Goal: Task Accomplishment & Management: Complete application form

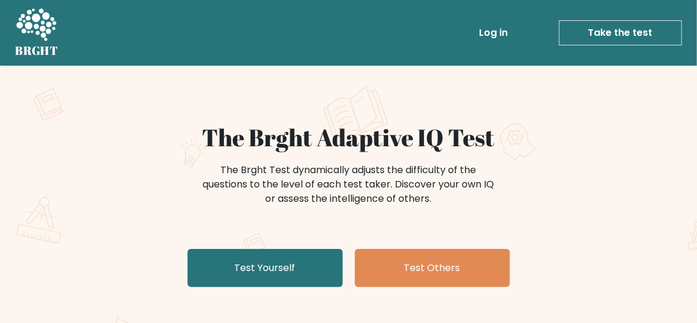
click at [619, 227] on div "The Brght Adaptive IQ Test The Brght Test dynamically adjusts the difficulty of…" at bounding box center [349, 207] width 598 height 169
click at [170, 163] on div "The Brght Test dynamically adjusts the difficulty of the questions to the level…" at bounding box center [349, 191] width 478 height 60
click at [616, 139] on h1 "The Brght Adaptive IQ Test" at bounding box center [348, 137] width 583 height 28
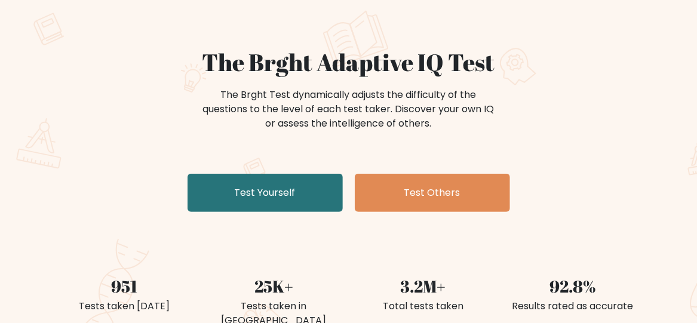
click at [588, 114] on div "The Brght Test dynamically adjusts the difficulty of the questions to the level…" at bounding box center [348, 115] width 583 height 60
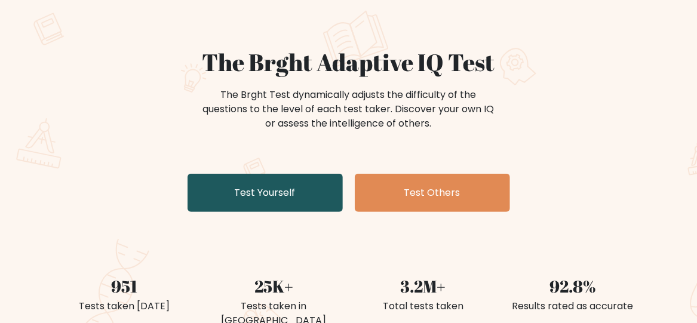
click at [302, 188] on link "Test Yourself" at bounding box center [265, 193] width 155 height 38
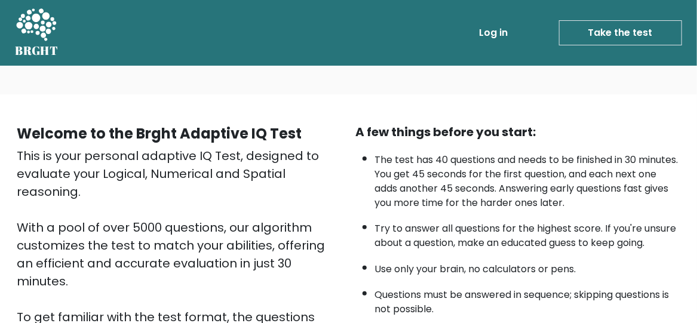
click at [555, 202] on li "The test has 40 questions and needs to be finished in 30 minutes. You get 45 se…" at bounding box center [528, 178] width 306 height 63
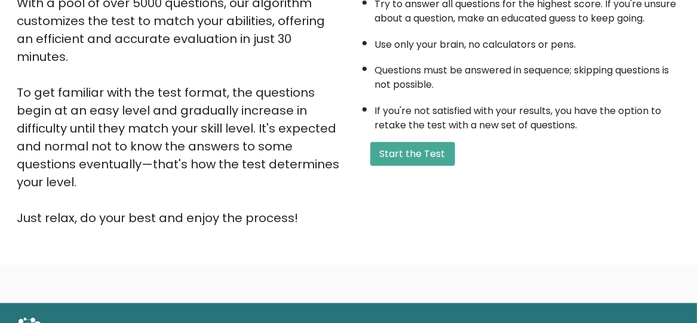
scroll to position [225, 0]
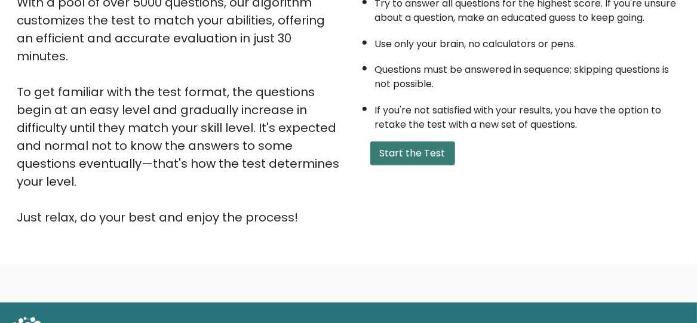
click at [433, 155] on button "Start the Test" at bounding box center [413, 154] width 85 height 24
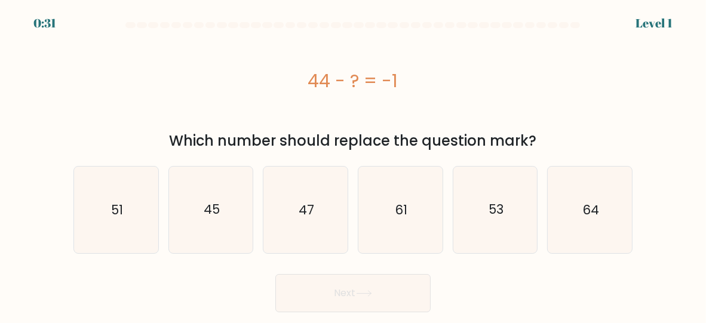
click at [543, 91] on div "44 - ? = -1" at bounding box center [353, 81] width 559 height 27
click at [219, 191] on icon "45" at bounding box center [211, 210] width 84 height 84
click at [353, 165] on input "b. 45" at bounding box center [353, 163] width 1 height 3
radio input "true"
click at [378, 284] on button "Next" at bounding box center [353, 293] width 155 height 38
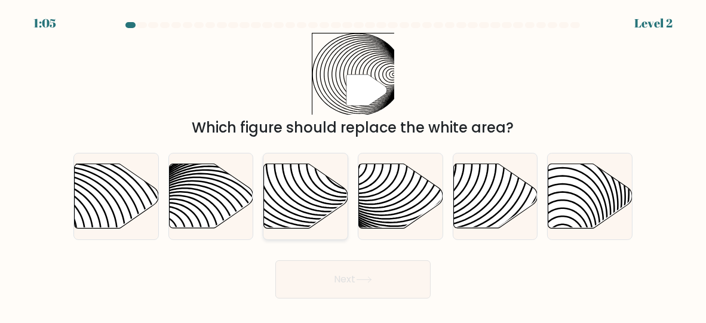
click at [299, 193] on icon at bounding box center [306, 196] width 84 height 65
click at [353, 165] on input "c." at bounding box center [353, 163] width 1 height 3
radio input "true"
click at [350, 280] on button "Next" at bounding box center [353, 280] width 155 height 38
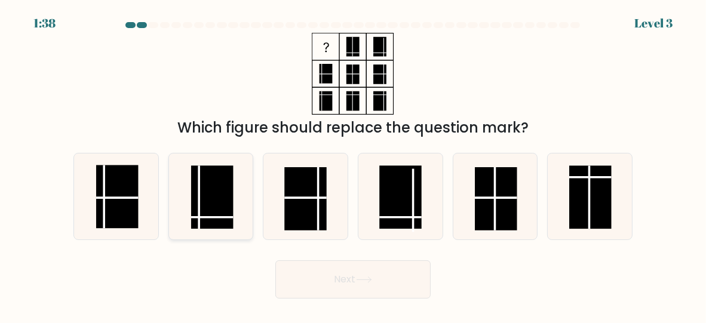
click at [222, 218] on line at bounding box center [212, 218] width 42 height 0
click at [353, 165] on input "b." at bounding box center [353, 163] width 1 height 3
radio input "true"
click at [345, 268] on button "Next" at bounding box center [353, 280] width 155 height 38
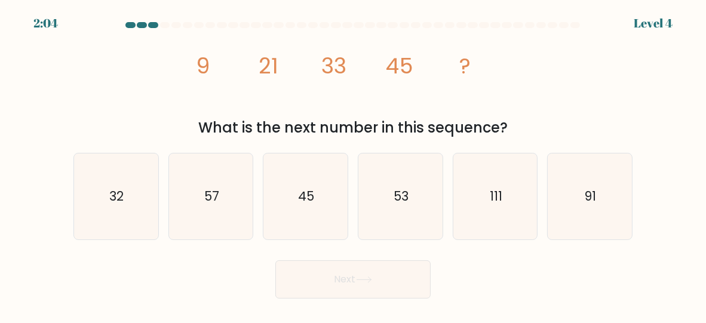
click at [308, 77] on icon "image/svg+xml 9 21 33 45 ?" at bounding box center [353, 74] width 329 height 82
click at [222, 173] on icon "57" at bounding box center [211, 197] width 84 height 84
click at [353, 165] on input "b. 57" at bounding box center [353, 163] width 1 height 3
radio input "true"
click at [336, 271] on button "Next" at bounding box center [353, 280] width 155 height 38
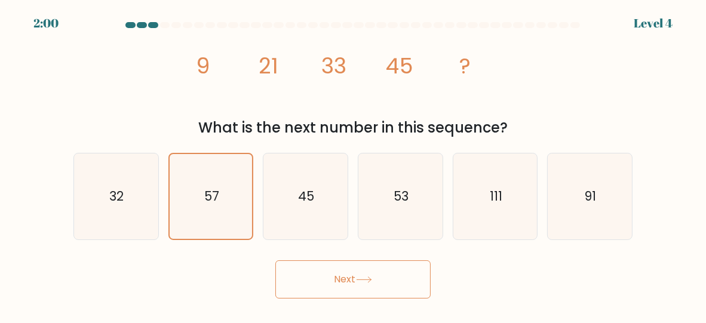
click at [375, 271] on button "Next" at bounding box center [353, 280] width 155 height 38
click at [378, 286] on button "Next" at bounding box center [353, 280] width 155 height 38
click at [213, 197] on text "57" at bounding box center [211, 196] width 15 height 17
click at [353, 165] on input "b. 57" at bounding box center [353, 163] width 1 height 3
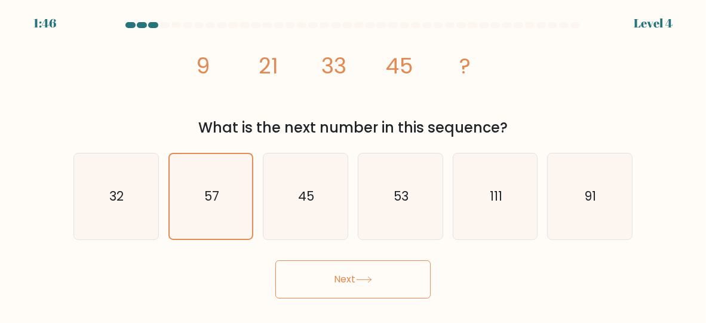
click at [323, 290] on button "Next" at bounding box center [353, 280] width 155 height 38
click at [399, 273] on button "Next" at bounding box center [353, 280] width 155 height 38
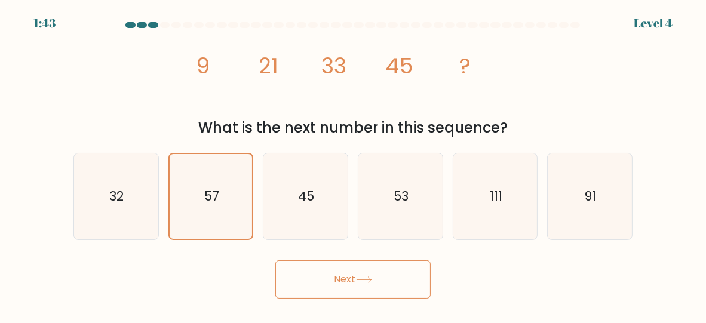
click at [399, 273] on button "Next" at bounding box center [353, 280] width 155 height 38
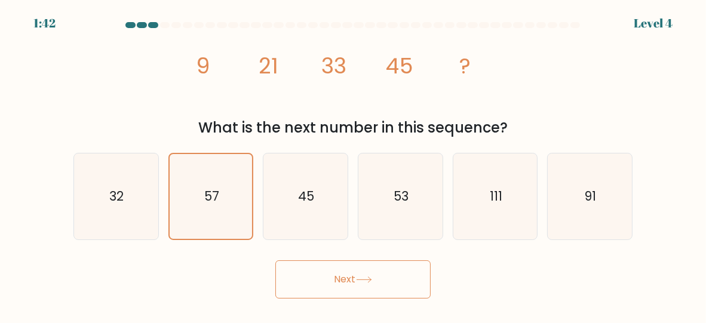
click at [399, 273] on button "Next" at bounding box center [353, 280] width 155 height 38
drag, startPoint x: 399, startPoint y: 273, endPoint x: 225, endPoint y: 197, distance: 189.8
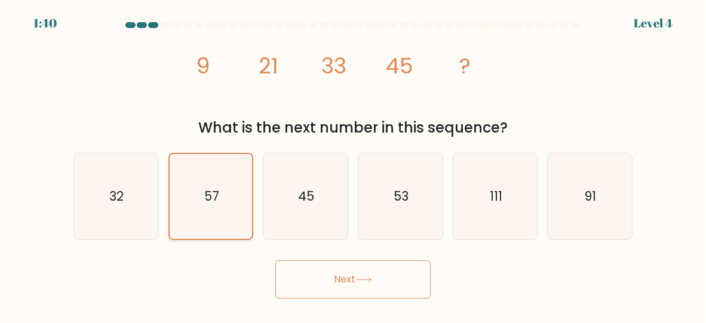
click at [225, 197] on form at bounding box center [353, 160] width 706 height 277
click at [225, 197] on icon "57" at bounding box center [211, 196] width 83 height 83
click at [353, 165] on input "b. 57" at bounding box center [353, 163] width 1 height 3
click at [348, 289] on button "Next" at bounding box center [353, 280] width 155 height 38
click at [276, 261] on button "Next" at bounding box center [353, 280] width 155 height 38
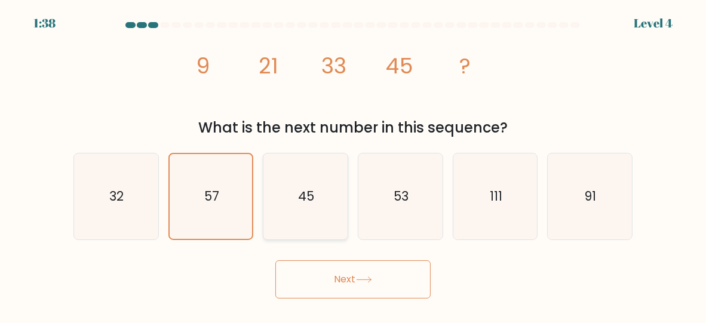
click at [276, 261] on button "Next" at bounding box center [353, 280] width 155 height 38
click at [307, 279] on button "Next" at bounding box center [353, 280] width 155 height 38
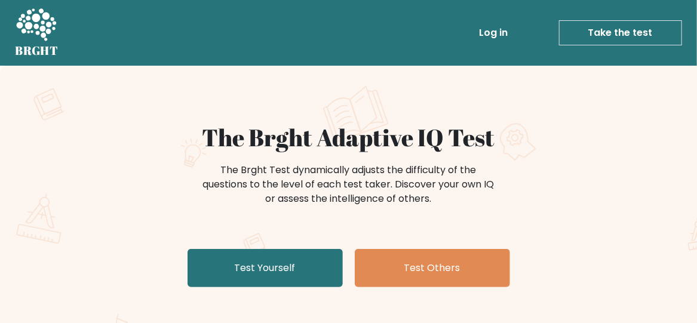
click at [431, 133] on h1 "The Brght Adaptive IQ Test" at bounding box center [348, 137] width 583 height 28
click at [557, 82] on div "The Brght Adaptive IQ Test The Brght Test dynamically adjusts the difficulty of…" at bounding box center [348, 250] width 697 height 369
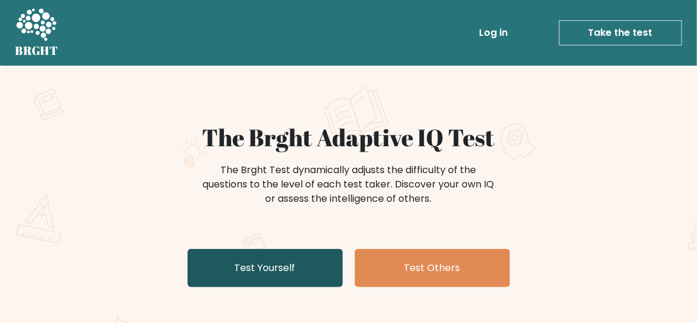
scroll to position [72, 0]
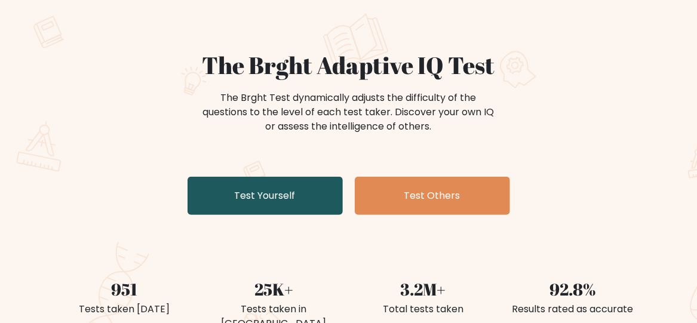
click at [307, 187] on link "Test Yourself" at bounding box center [265, 196] width 155 height 38
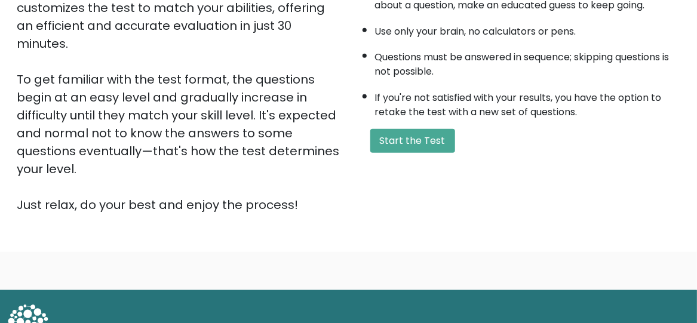
scroll to position [259, 0]
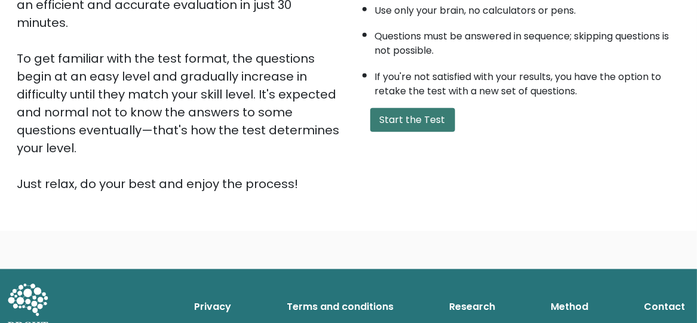
click at [421, 124] on button "Start the Test" at bounding box center [413, 120] width 85 height 24
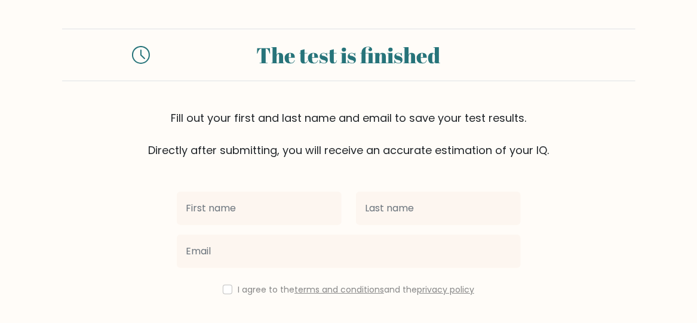
click at [628, 191] on form "The test is finished Fill out your first and last name and email to save your t…" at bounding box center [348, 210] width 697 height 362
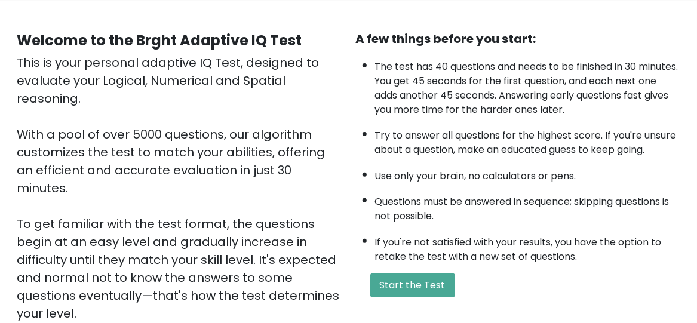
scroll to position [96, 0]
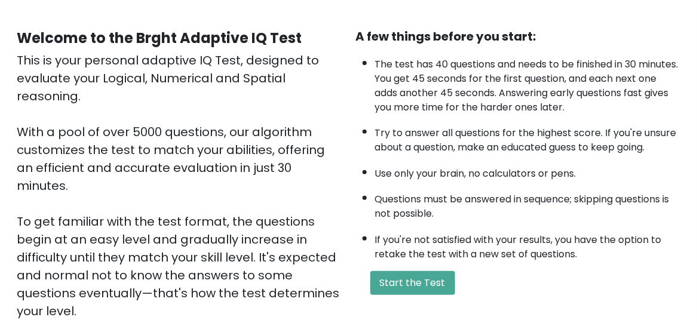
click at [265, 250] on div "This is your personal adaptive IQ Test, designed to evaluate your Logical, Nume…" at bounding box center [179, 203] width 325 height 305
click at [50, 163] on div "This is your personal adaptive IQ Test, designed to evaluate your Logical, Nume…" at bounding box center [179, 203] width 325 height 305
